Goal: Information Seeking & Learning: Learn about a topic

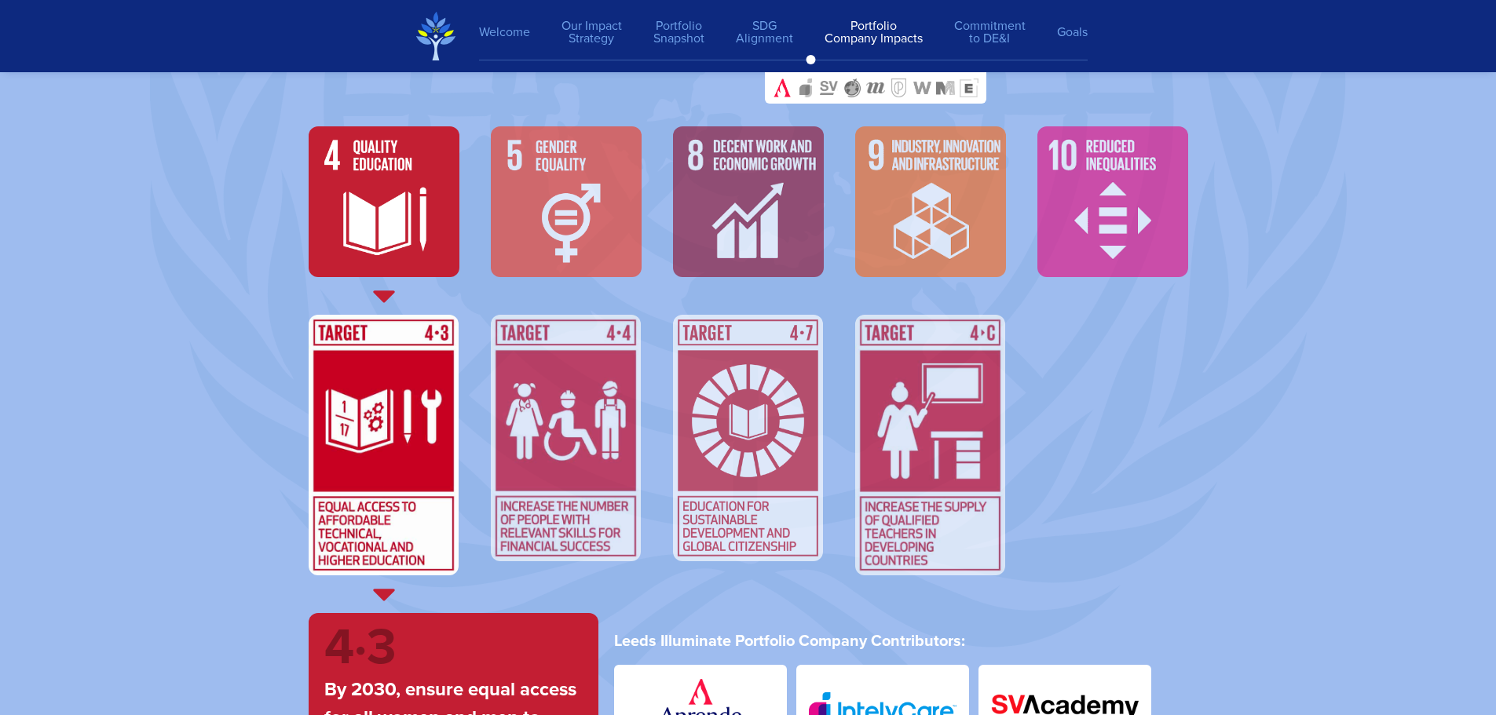
scroll to position [5418, 0]
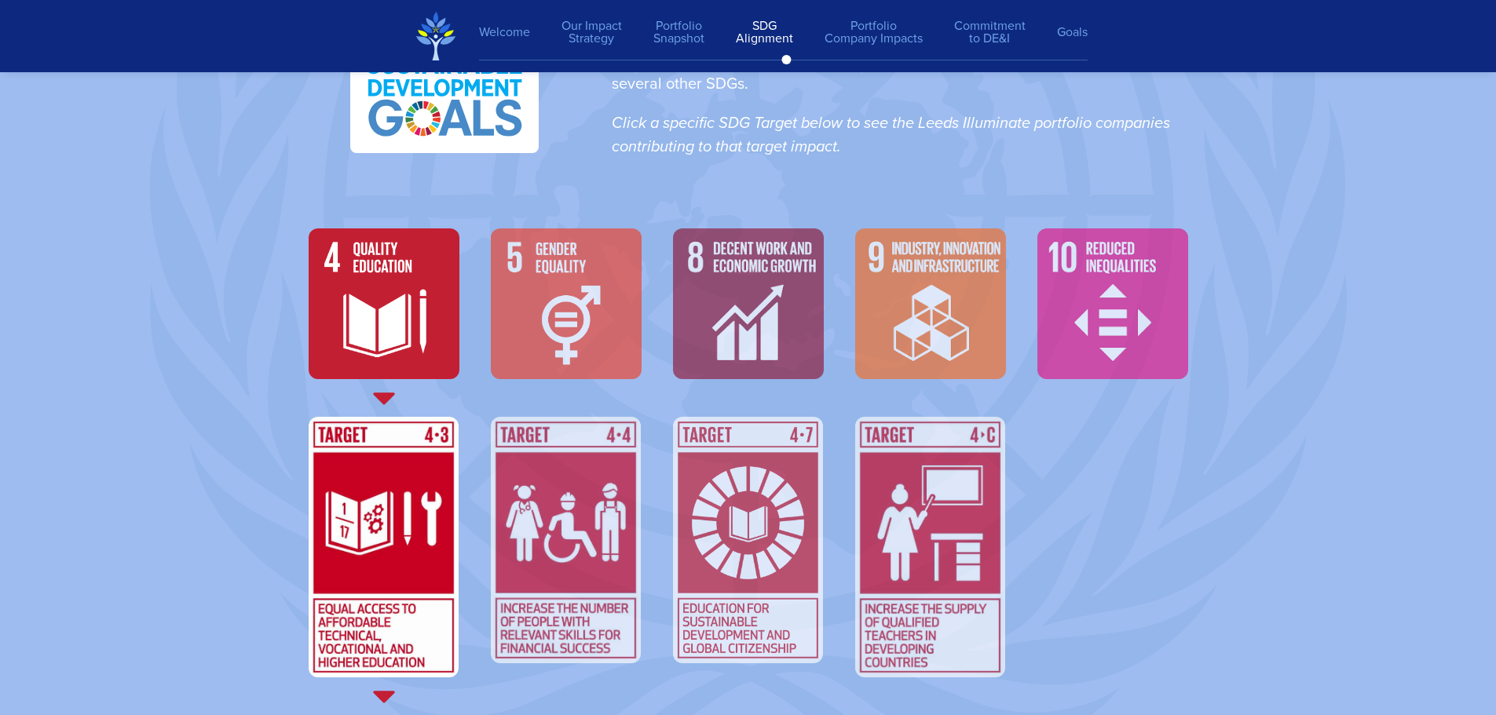
click at [400, 280] on img at bounding box center [384, 303] width 151 height 151
click at [537, 292] on img at bounding box center [566, 303] width 151 height 151
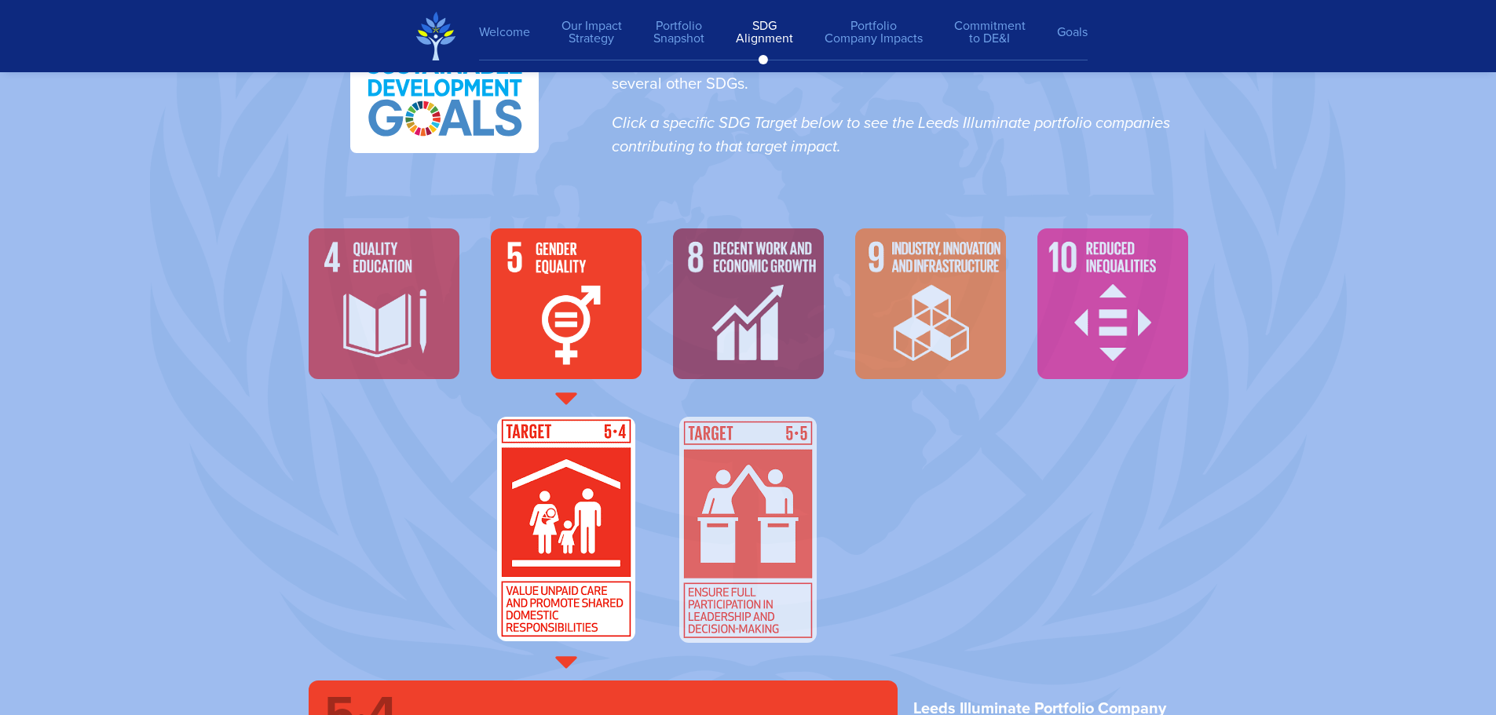
click at [773, 301] on img at bounding box center [748, 303] width 151 height 151
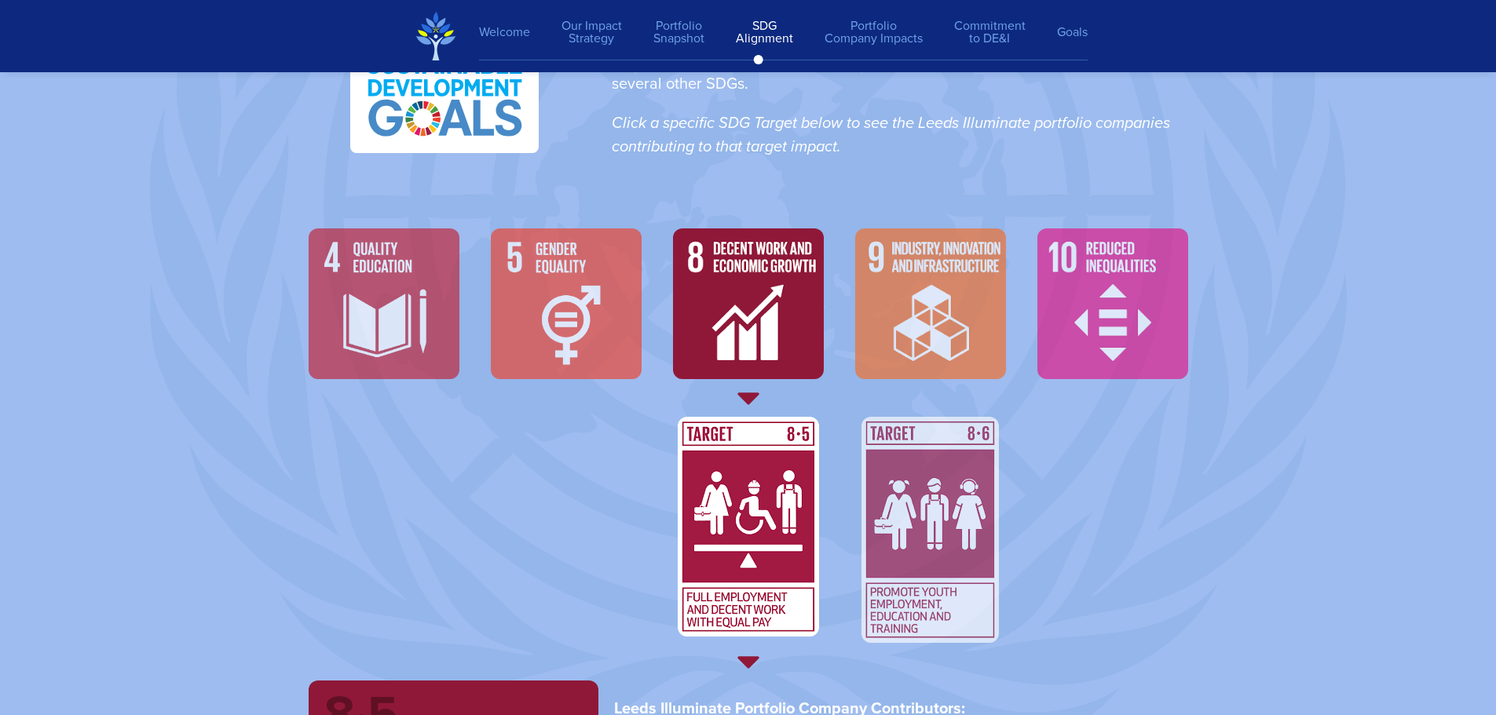
click at [923, 300] on img at bounding box center [930, 303] width 151 height 151
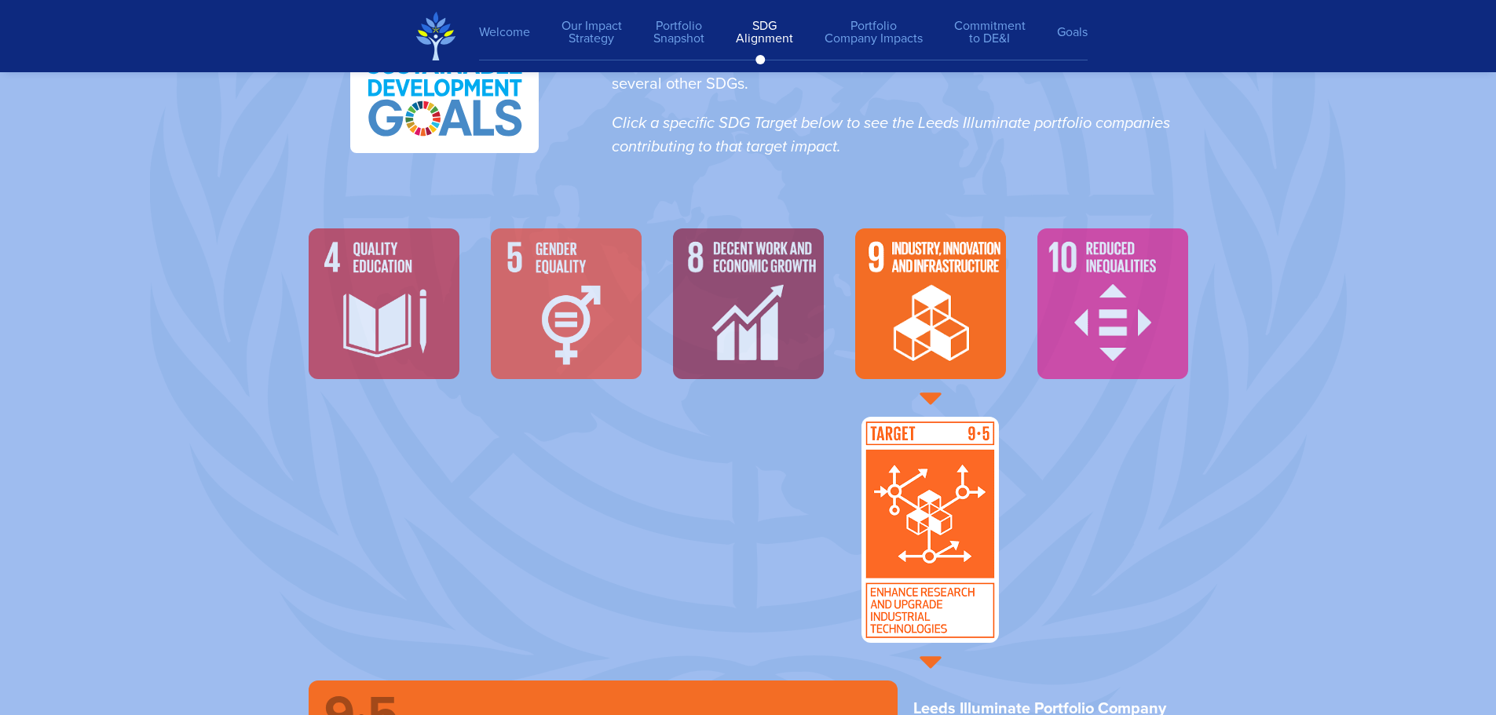
click at [1146, 298] on img at bounding box center [1112, 303] width 151 height 151
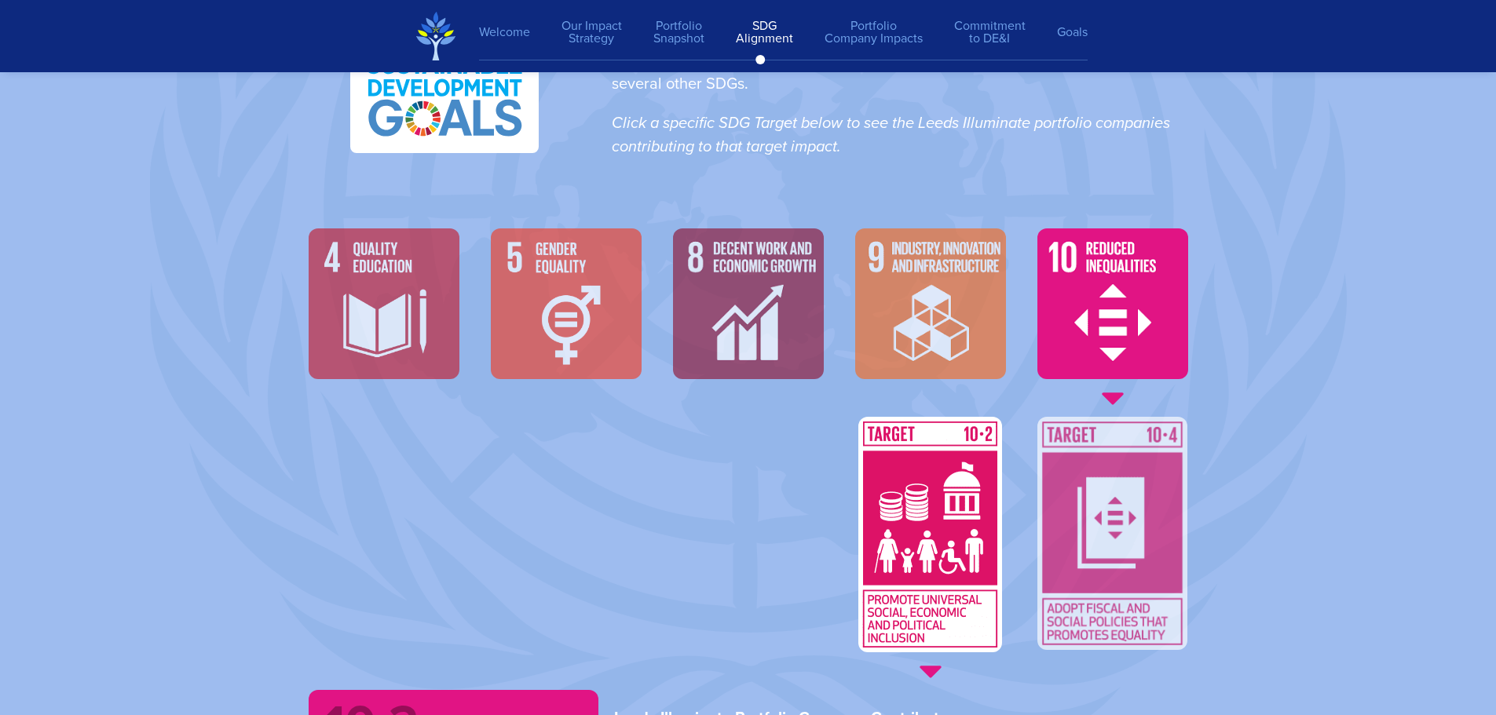
click at [379, 282] on img at bounding box center [384, 303] width 151 height 151
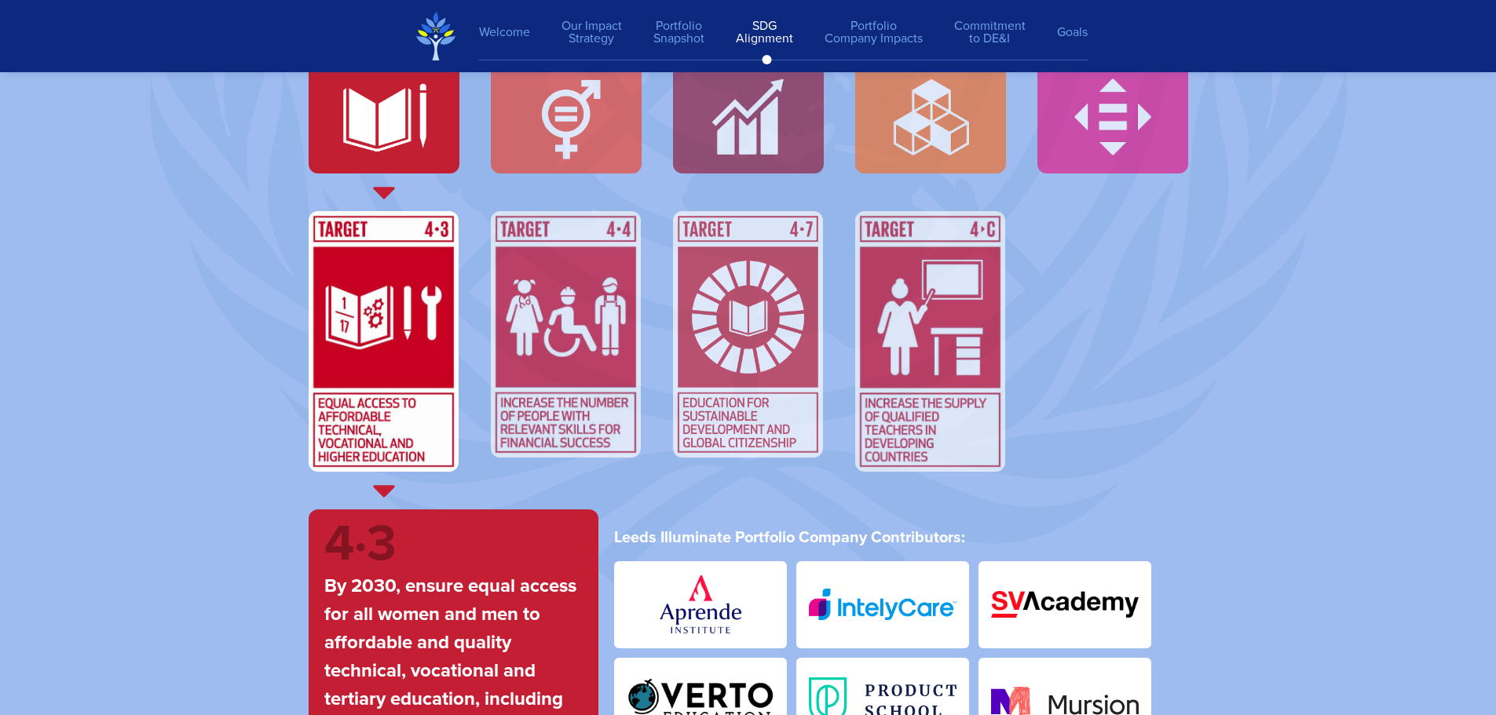
scroll to position [5575, 0]
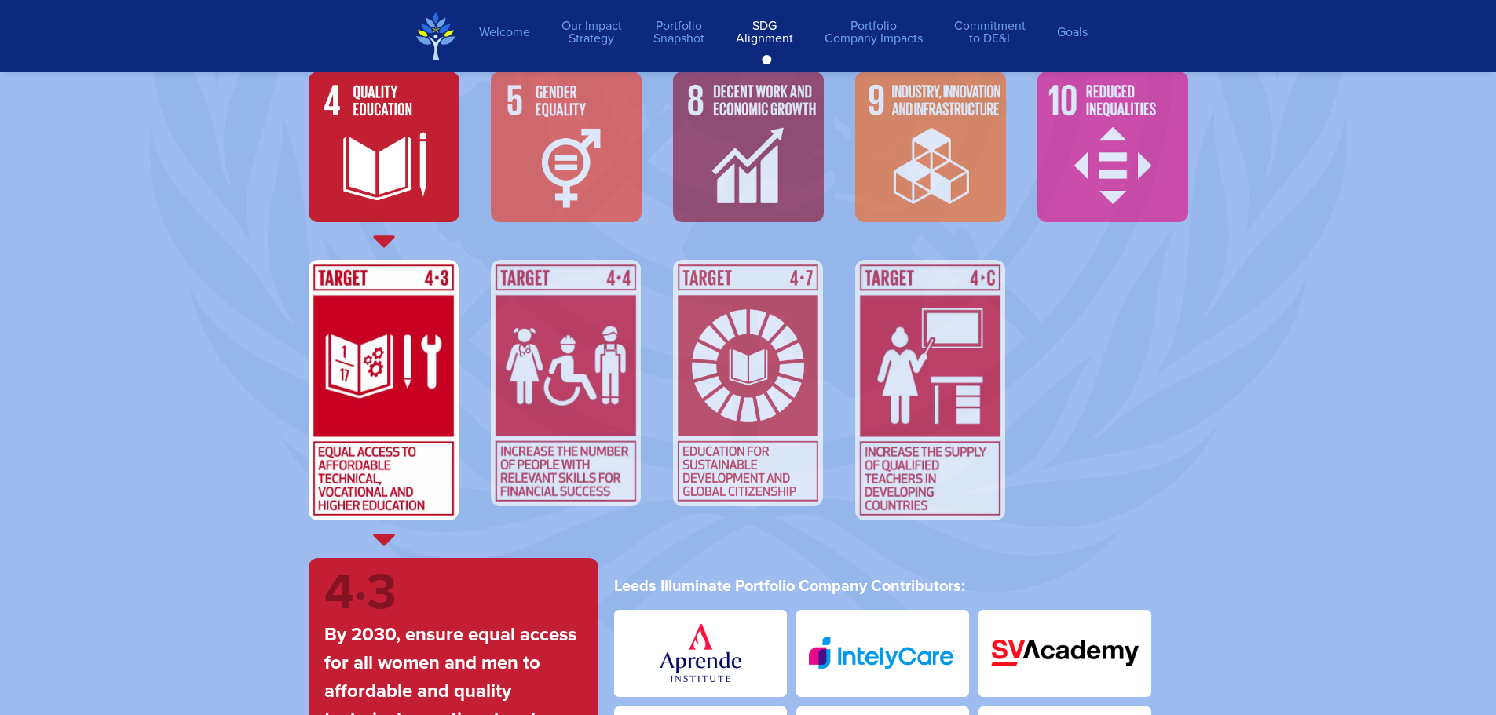
click at [642, 190] on div at bounding box center [566, 158] width 182 height 204
click at [623, 188] on img at bounding box center [566, 146] width 151 height 151
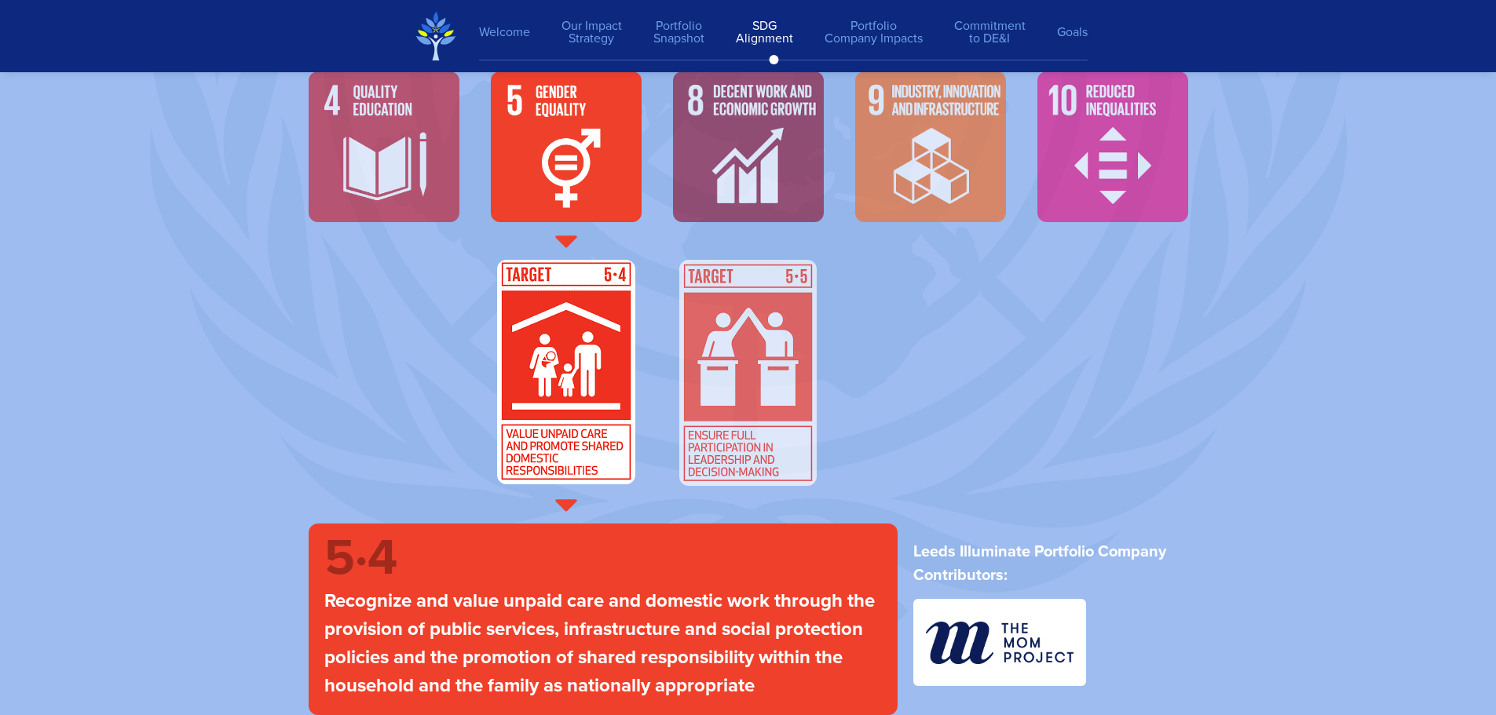
drag, startPoint x: 591, startPoint y: 582, endPoint x: 663, endPoint y: 507, distance: 103.3
click at [593, 583] on div "5·4 Recognize and value unpaid care and domestic work through the provision of …" at bounding box center [603, 620] width 589 height 192
click at [746, 398] on img at bounding box center [747, 373] width 137 height 226
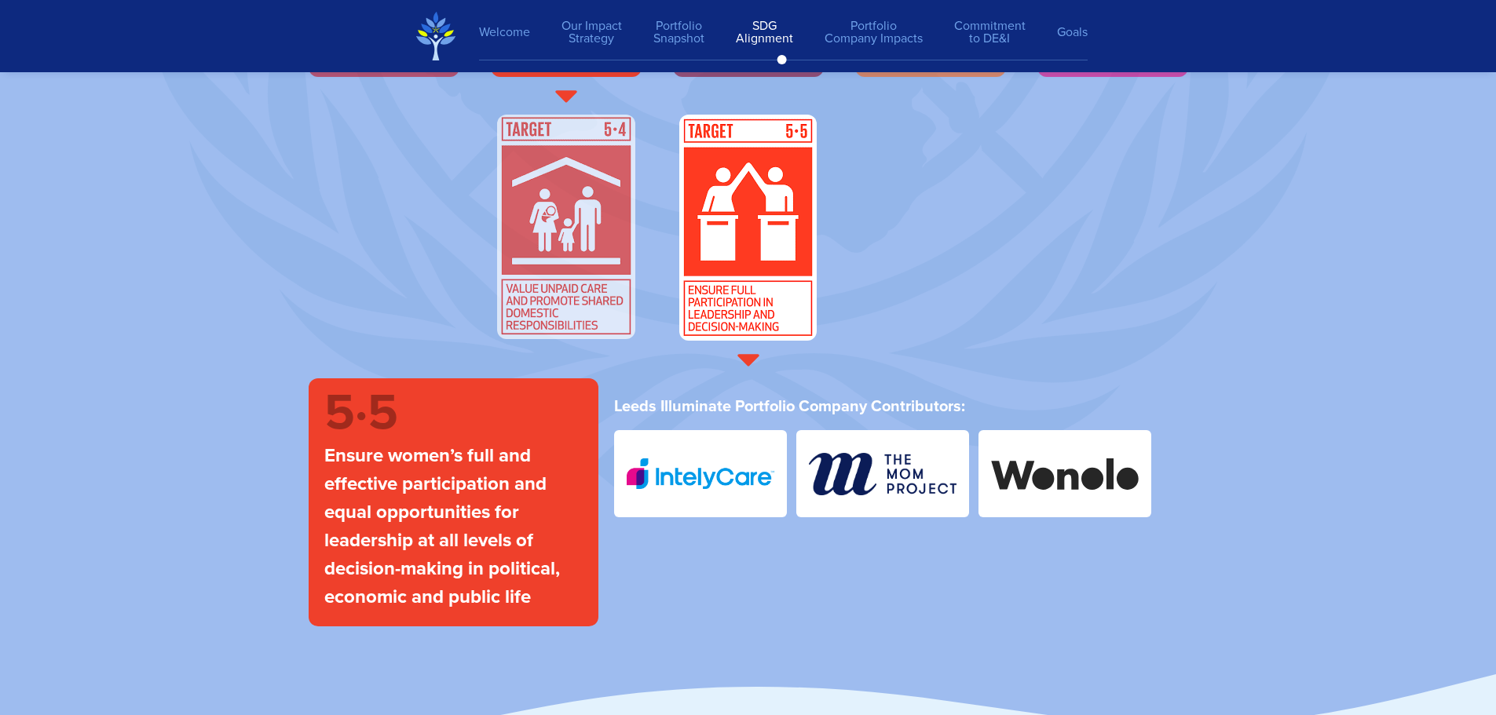
scroll to position [5732, 0]
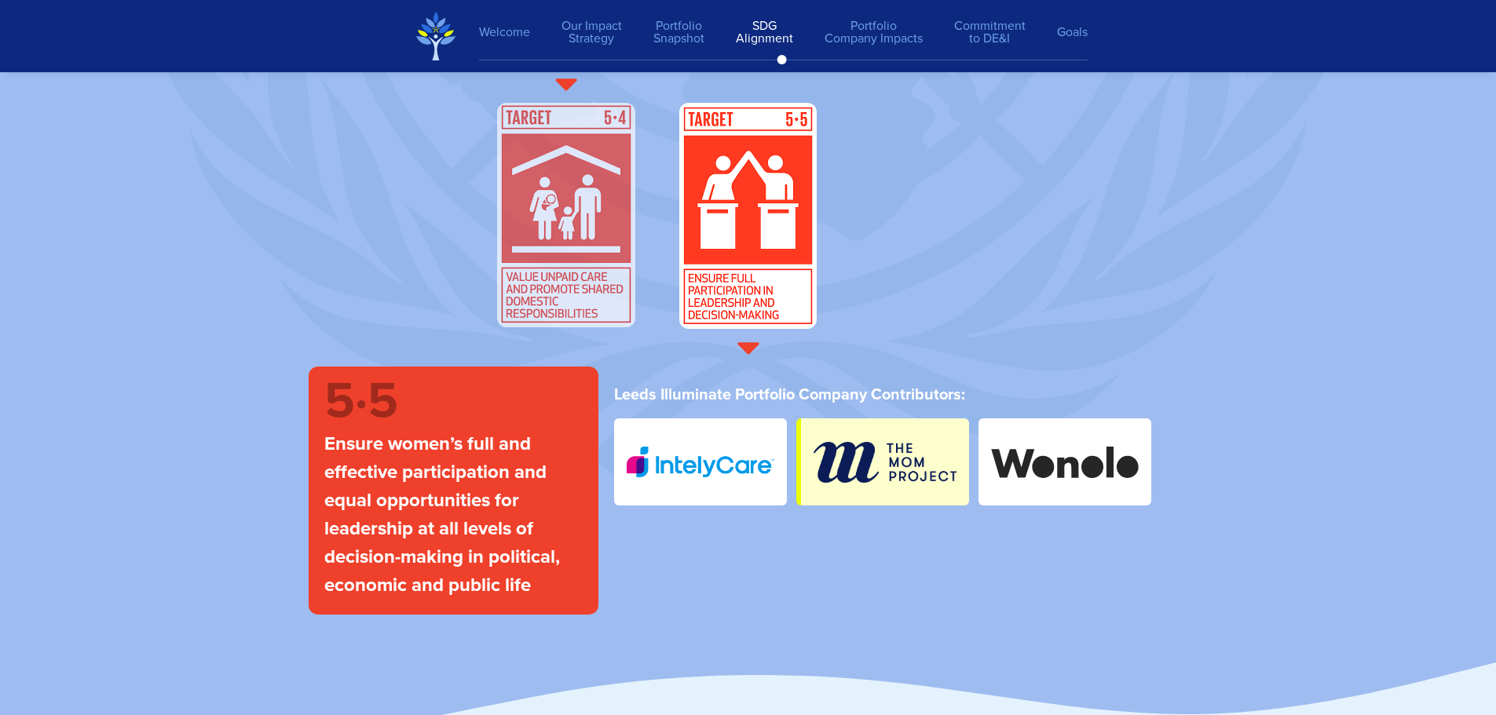
click at [872, 468] on img at bounding box center [882, 462] width 173 height 87
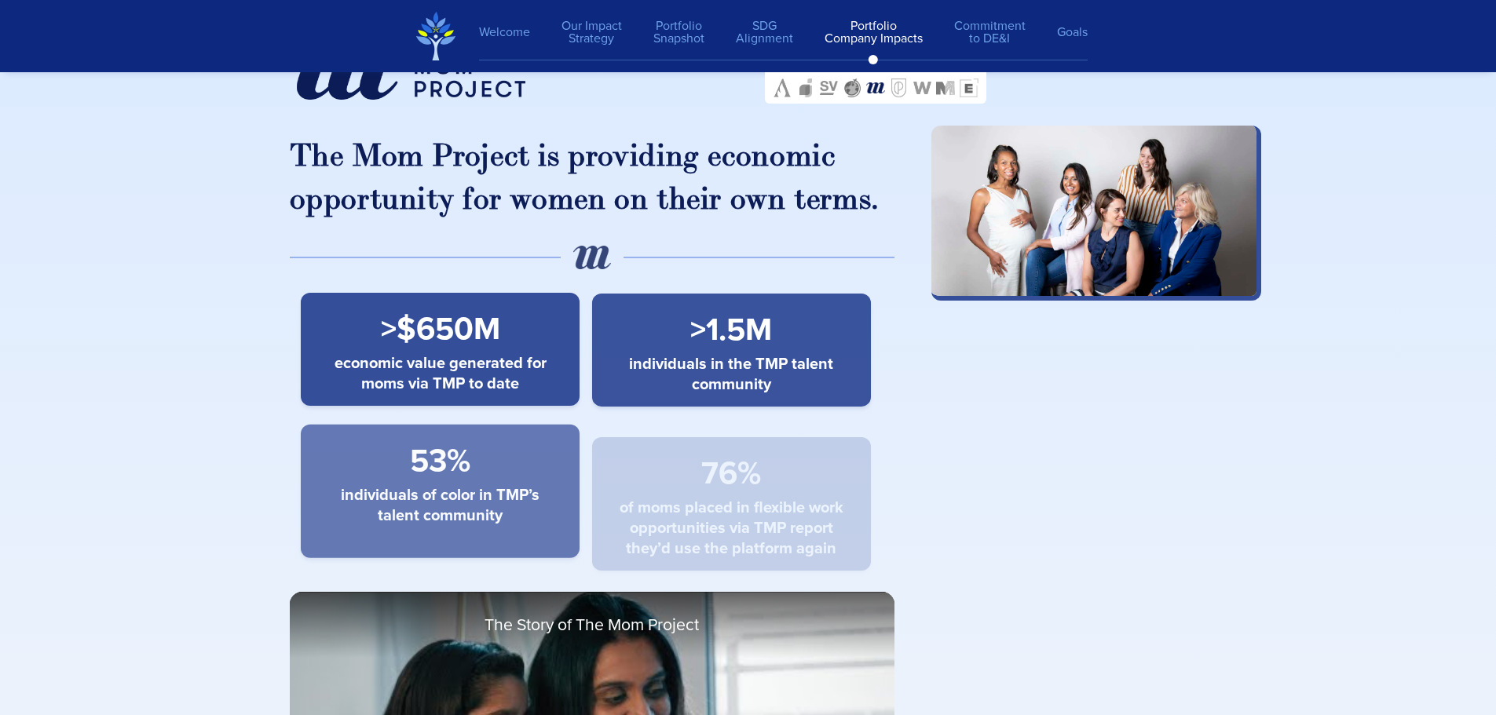
scroll to position [12668, 0]
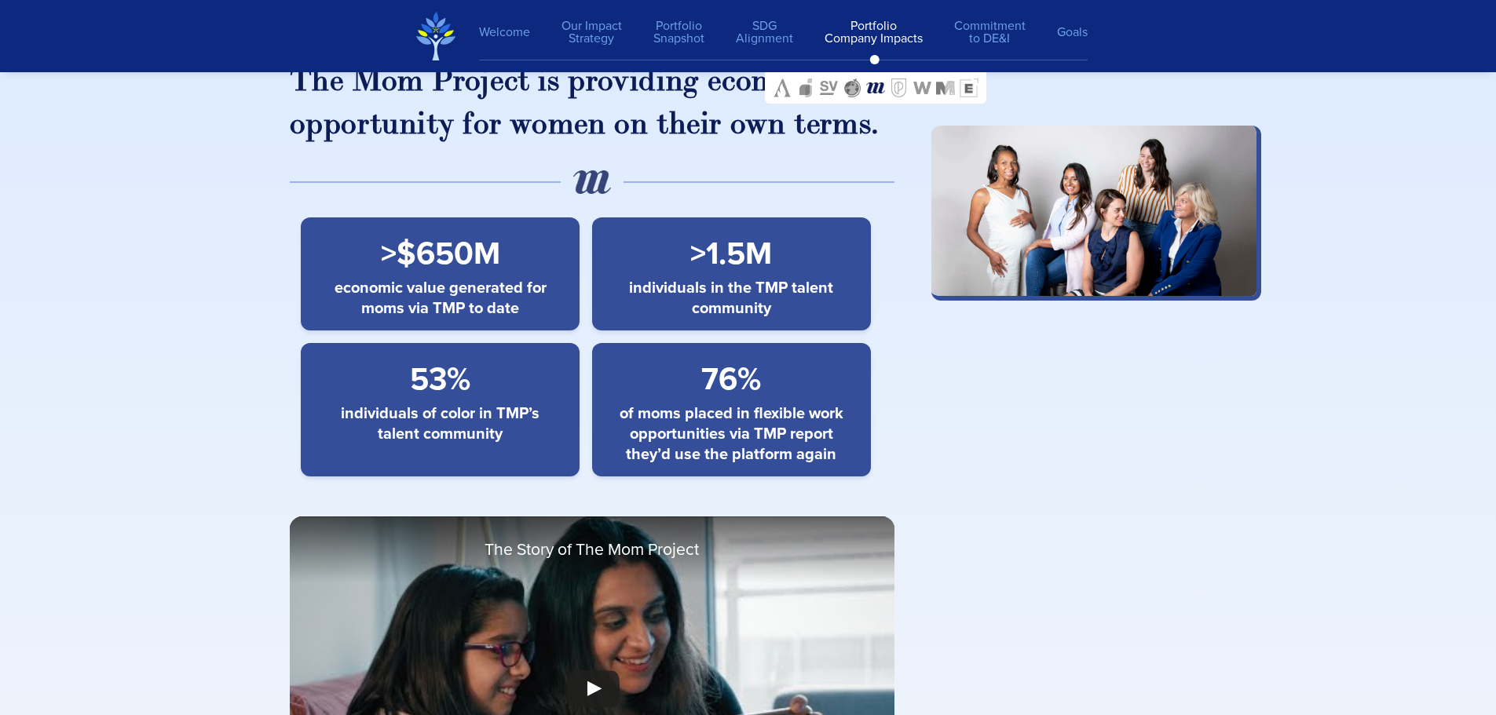
click at [656, 284] on span "individuals in the TMP talent community" at bounding box center [731, 297] width 236 height 41
click at [663, 419] on span "of moms placed in flexible work opportunities via TMP report they’d use the pla…" at bounding box center [731, 433] width 236 height 61
click at [378, 408] on span "individuals of color in TMP’s talent community" at bounding box center [441, 423] width 236 height 41
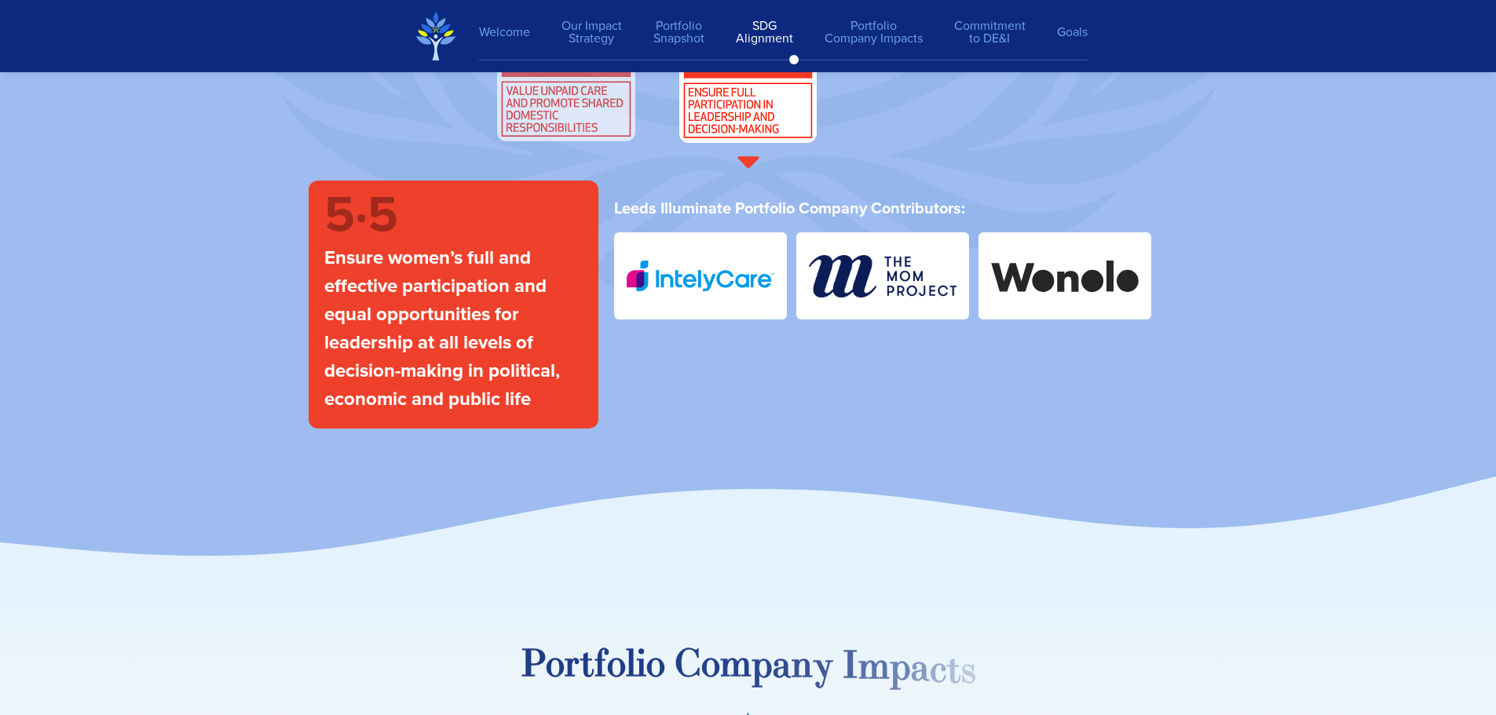
scroll to position [5648, 0]
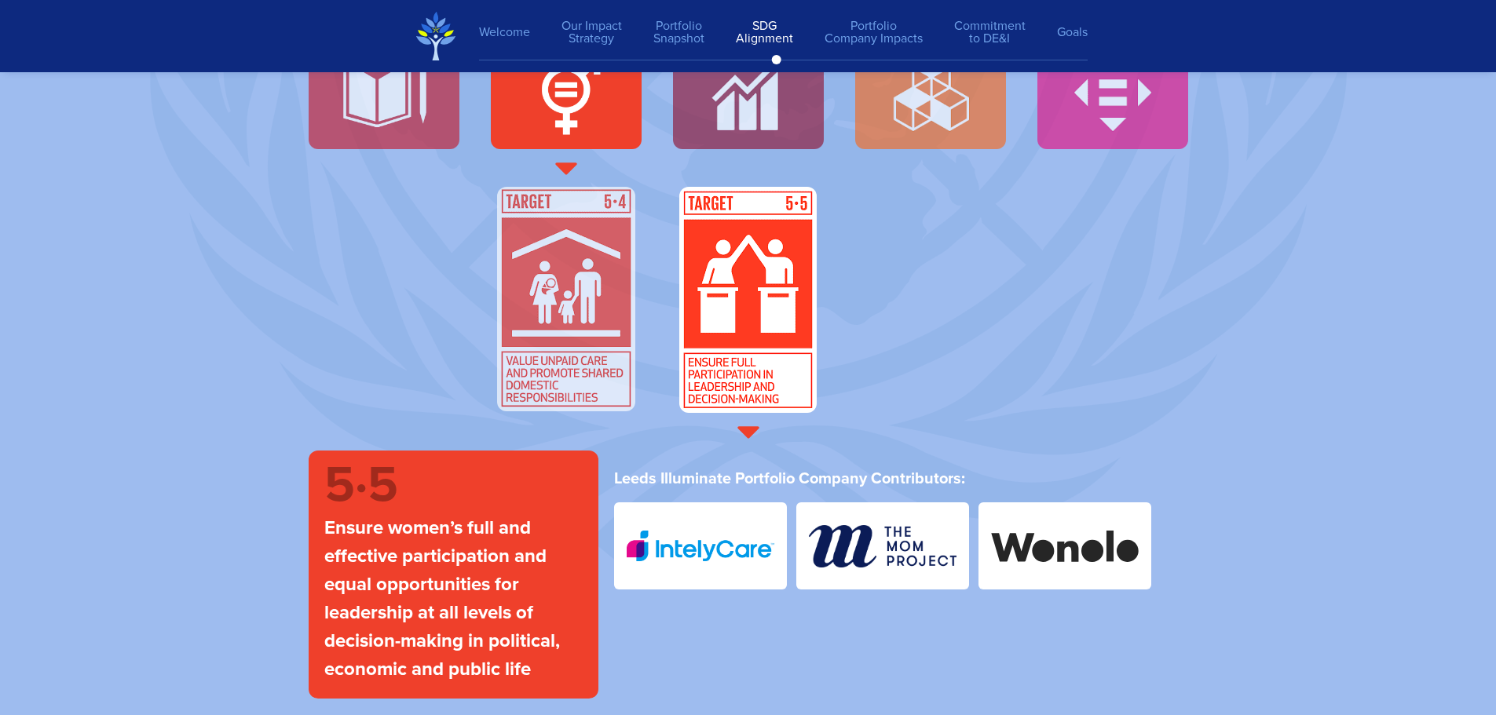
click at [71, 499] on section "S D G A l i g n m e n t Leeds Illuminate’s target impacts and portfolio-generat…" at bounding box center [748, 170] width 1496 height 1340
